Goal: Find specific page/section: Find specific page/section

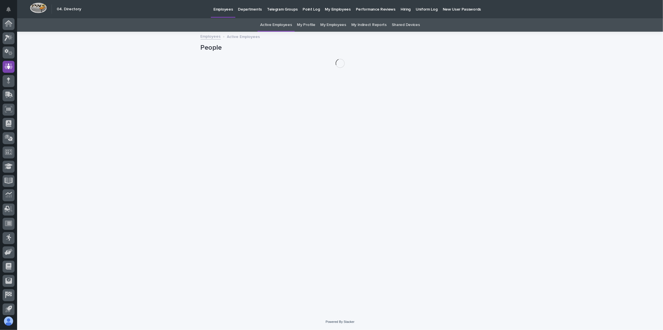
scroll to position [17, 0]
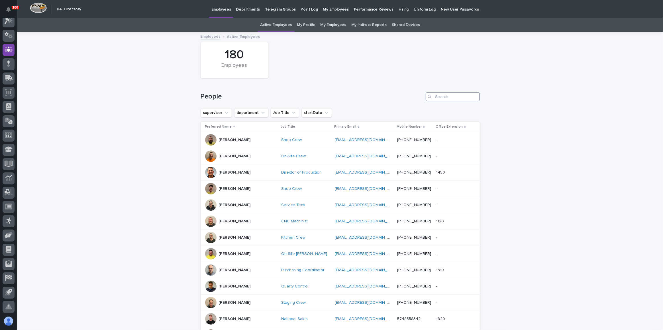
click at [444, 96] on input "Search" at bounding box center [453, 96] width 54 height 9
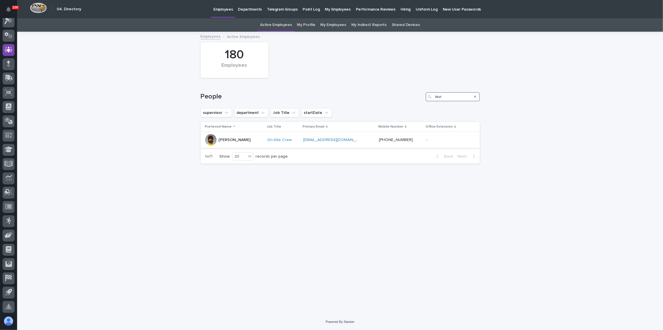
type input "levi"
click at [251, 138] on div "[PERSON_NAME]" at bounding box center [234, 139] width 58 height 11
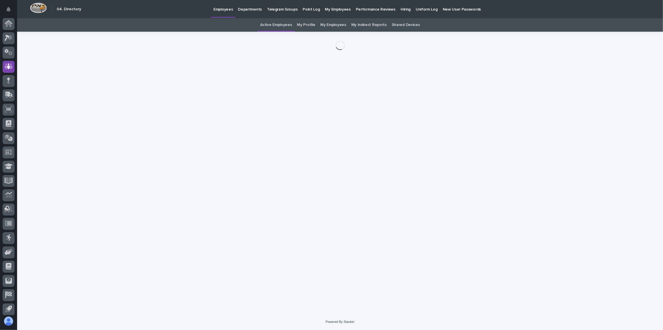
scroll to position [17, 0]
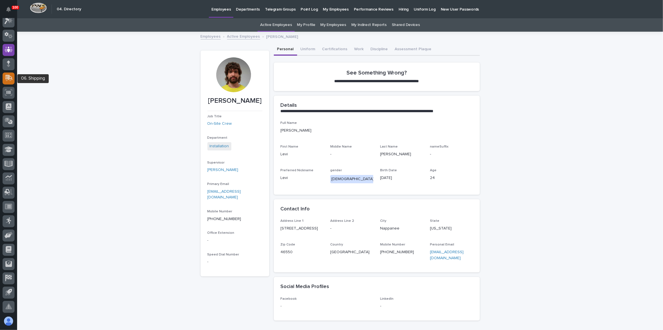
click at [4, 79] on div at bounding box center [9, 78] width 12 height 12
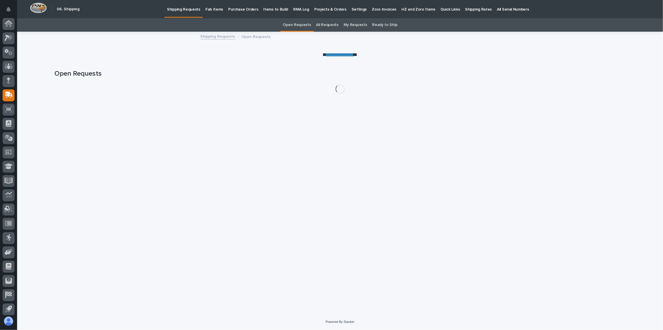
scroll to position [17, 0]
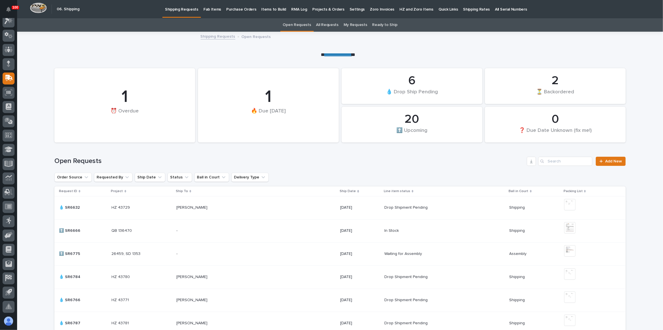
click at [212, 6] on p "Fab Items" at bounding box center [213, 6] width 18 height 12
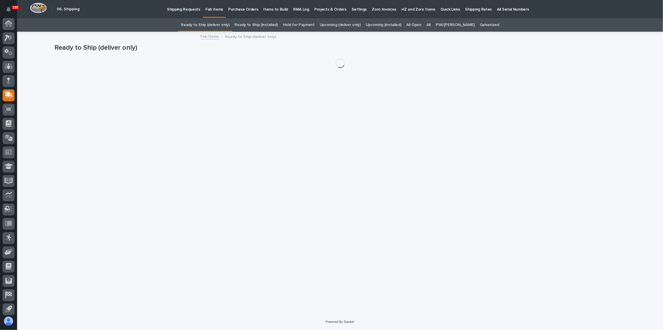
scroll to position [17, 0]
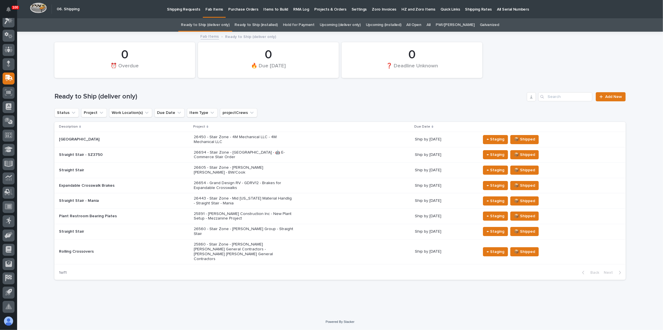
click at [307, 164] on div "26605 - Stair Zone - [PERSON_NAME] [PERSON_NAME] - BW/Cook" at bounding box center [302, 170] width 217 height 14
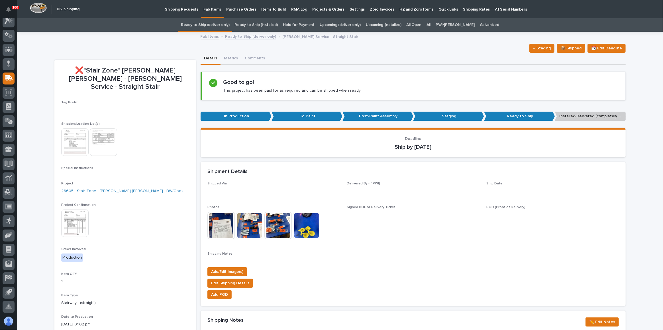
click at [212, 21] on link "Ready to Ship (deliver only)" at bounding box center [205, 24] width 48 height 13
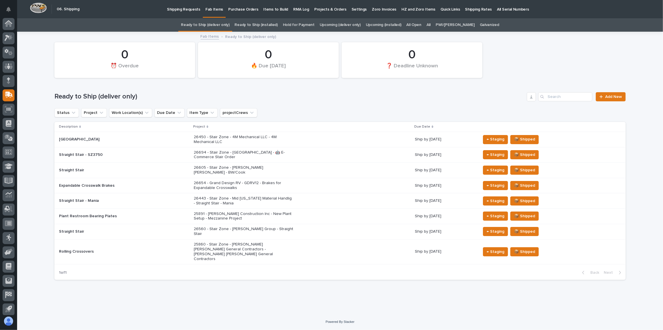
scroll to position [17, 0]
click at [346, 23] on link "Upcoming (deliver only)" at bounding box center [340, 24] width 41 height 13
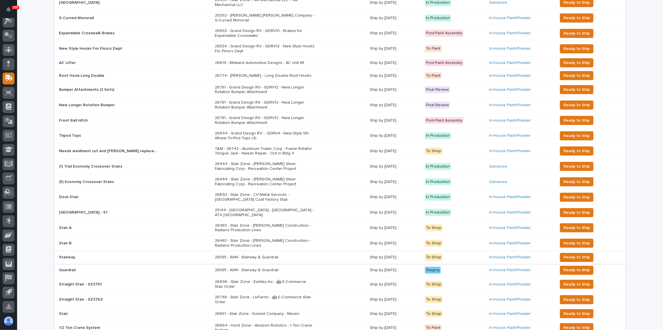
scroll to position [220, 0]
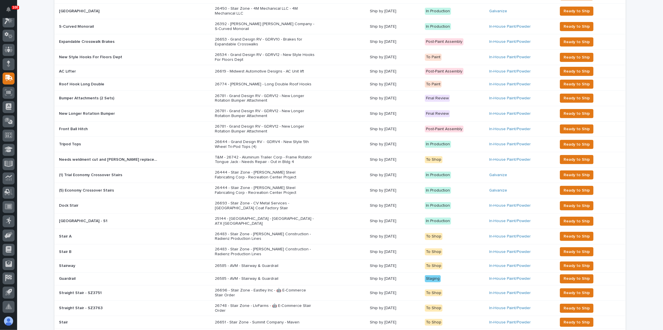
click at [301, 276] on p "26585 - AVM - Stairway & Guardrail" at bounding box center [265, 278] width 100 height 5
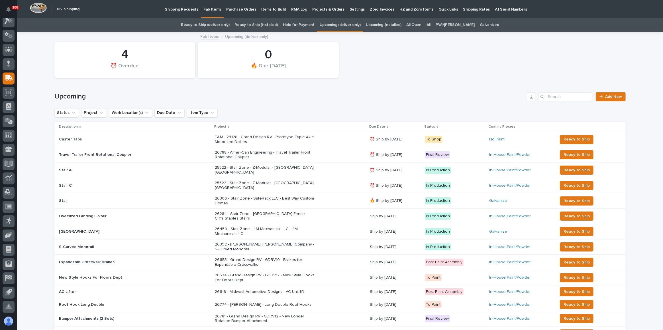
click at [227, 29] on link "Ready to Ship (deliver only)" at bounding box center [205, 24] width 48 height 13
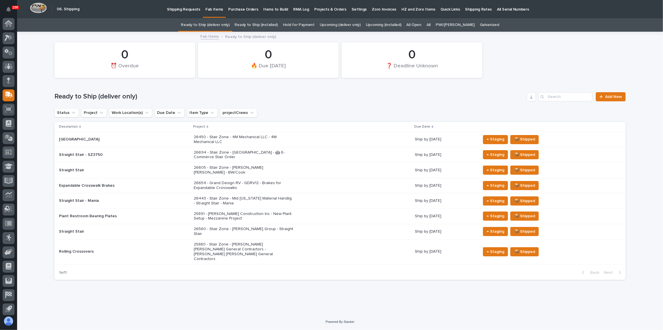
scroll to position [17, 0]
drag, startPoint x: 634, startPoint y: 289, endPoint x: 663, endPoint y: 286, distance: 28.4
click at [635, 289] on div "Loading... Saving… Loading... Saving… 0 ❓ Deadline Unknown 0 ⏰ Overdue 0 🔥 Due …" at bounding box center [340, 172] width 646 height 281
click at [354, 209] on div "25891 - [PERSON_NAME] Construction Inc - New Plant Setup - Mezzanine Project" at bounding box center [302, 216] width 217 height 14
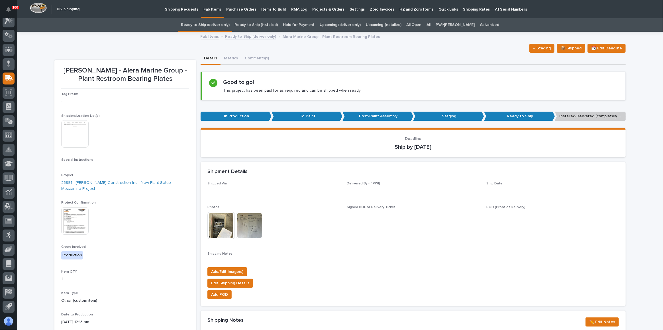
click at [431, 24] on link "All" at bounding box center [429, 24] width 4 height 13
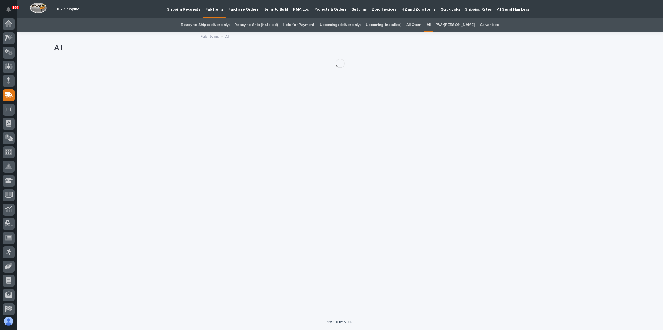
scroll to position [17, 0]
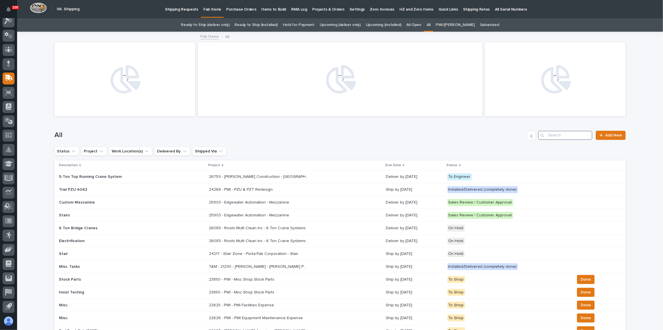
click at [561, 134] on input "Search" at bounding box center [566, 135] width 54 height 9
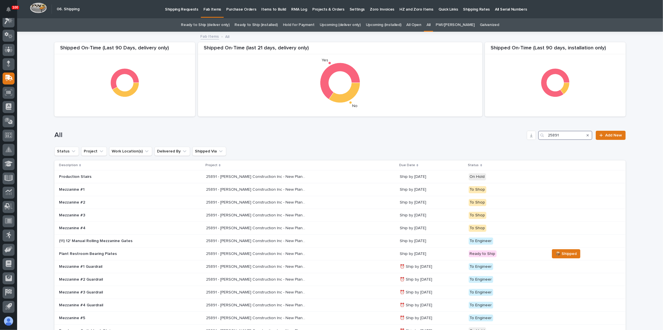
type input "25891"
click at [300, 190] on p "25891 - [PERSON_NAME] Construction Inc - New Plant Setup - Mezzanine Project" at bounding box center [256, 189] width 101 height 6
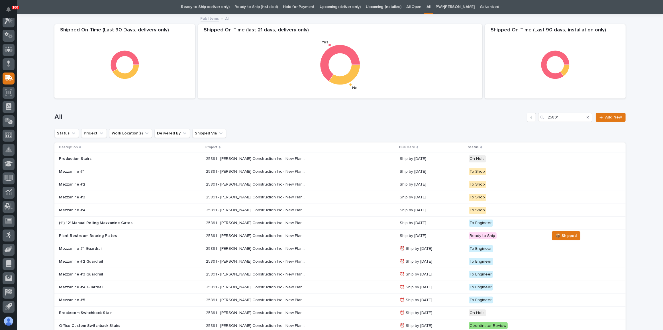
click at [332, 237] on div "25891 - [PERSON_NAME] Construction Inc - New Plant Setup - Mezzanine Project 25…" at bounding box center [300, 235] width 189 height 9
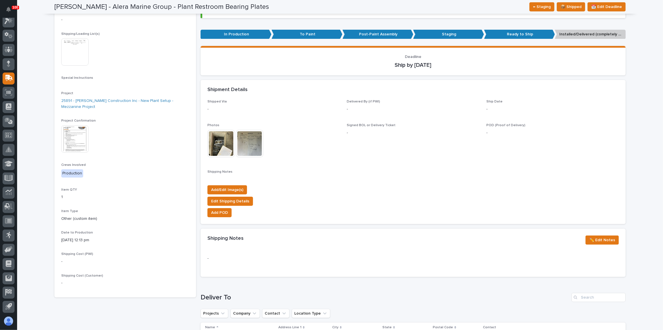
scroll to position [78, 0]
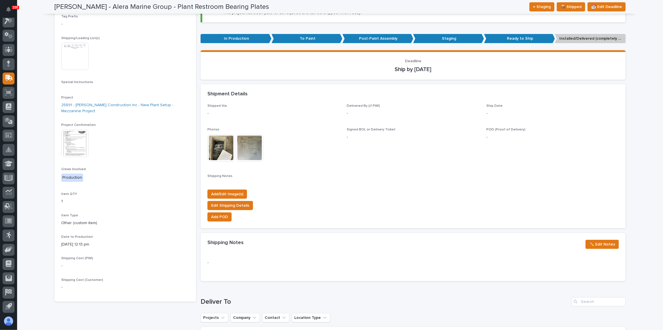
click at [75, 148] on img at bounding box center [74, 142] width 27 height 27
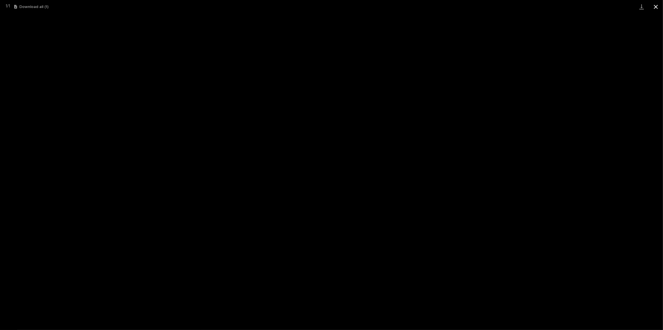
click at [658, 6] on button "Close gallery" at bounding box center [656, 6] width 14 height 13
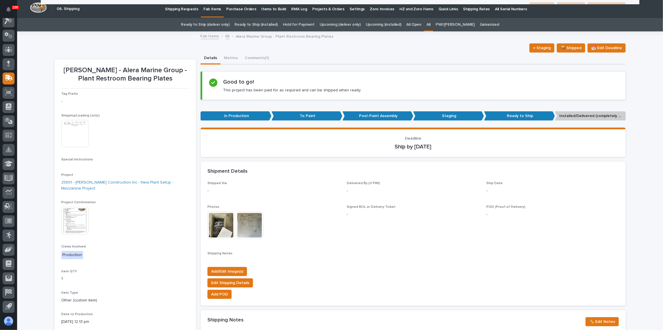
scroll to position [0, 0]
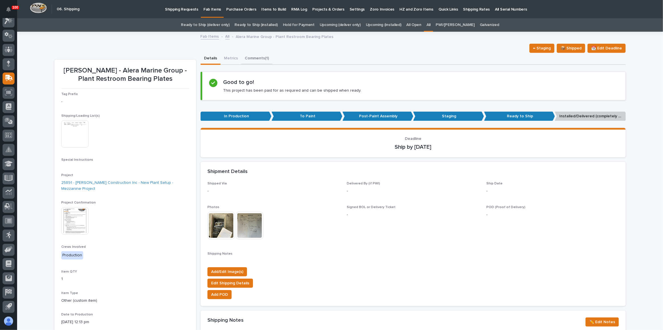
click at [248, 58] on button "Comments (1)" at bounding box center [256, 59] width 31 height 12
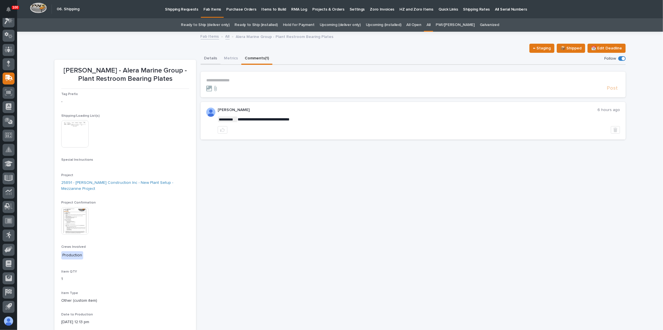
click at [211, 60] on button "Details" at bounding box center [211, 59] width 20 height 12
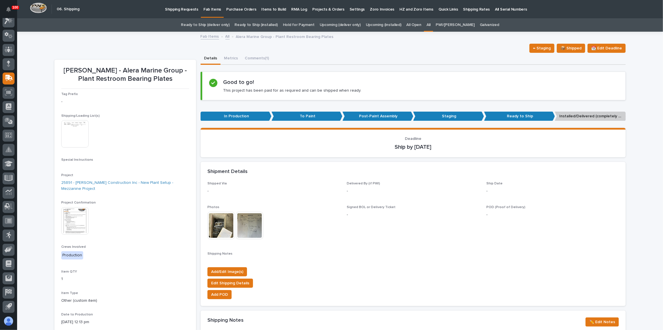
click at [213, 12] on p "Fab Items" at bounding box center [213, 6] width 18 height 12
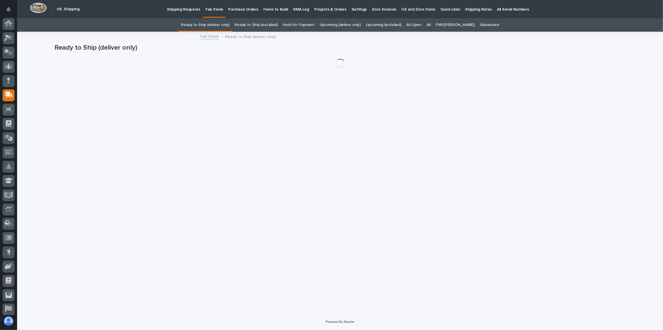
scroll to position [17, 0]
